Goal: Navigation & Orientation: Find specific page/section

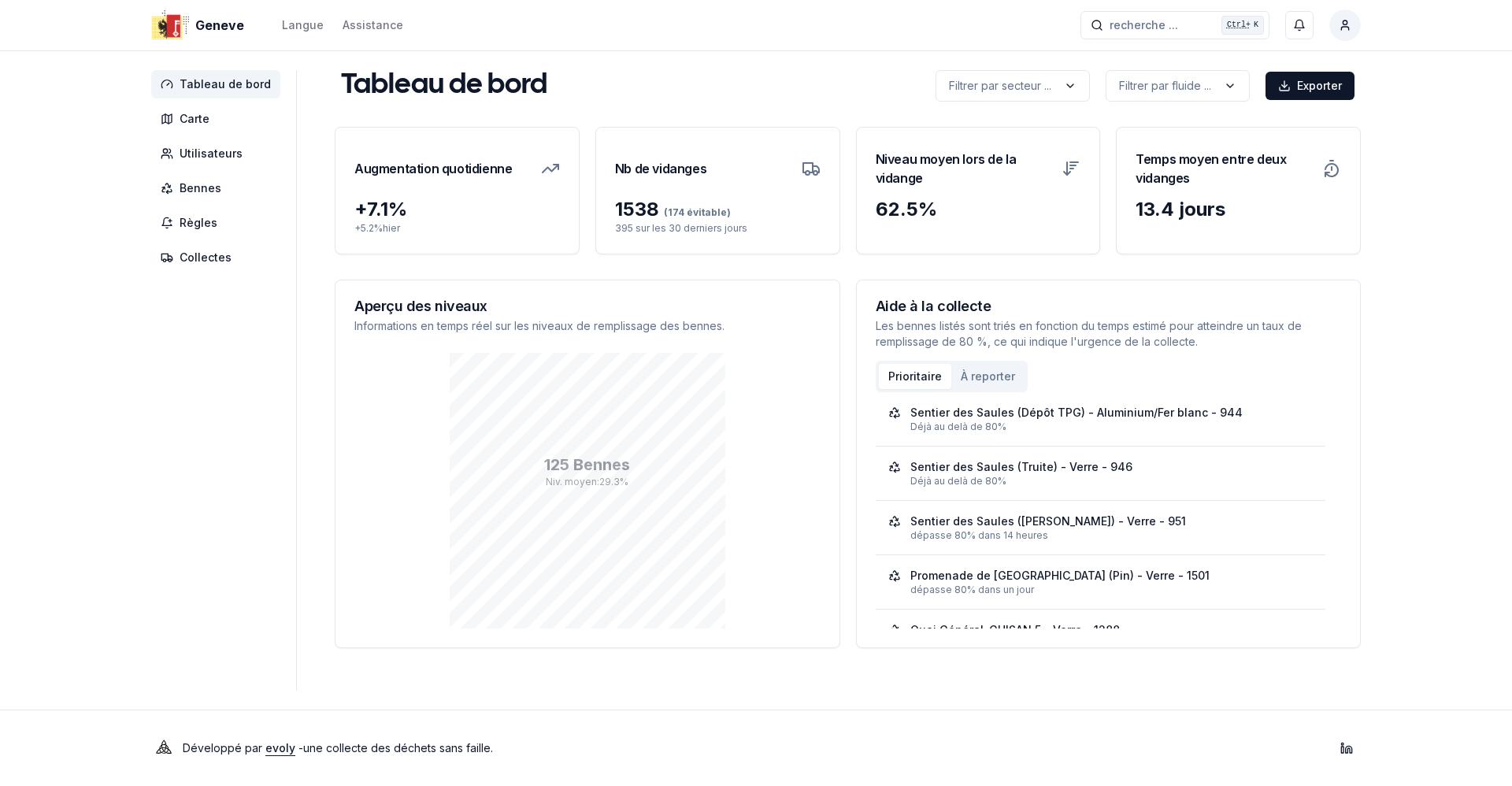
click at [158, 460] on aside "Tableau de bord Carte Utilisateurs Bennes Règles Collectes" at bounding box center [224, 380] width 146 height 620
click at [166, 386] on aside "Tableau de bord Carte Utilisateurs Bennes Règles Collectes" at bounding box center [224, 380] width 146 height 620
click at [1510, 300] on div "Geneve Langue Assistance recherche ... recherche ... Ctrl+ K Farid El Hadj Tabl…" at bounding box center [756, 393] width 1512 height 786
